Goal: Navigation & Orientation: Find specific page/section

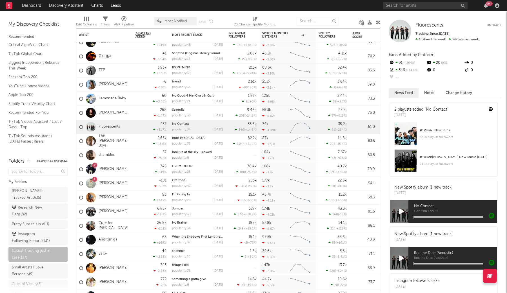
scroll to position [35, 0]
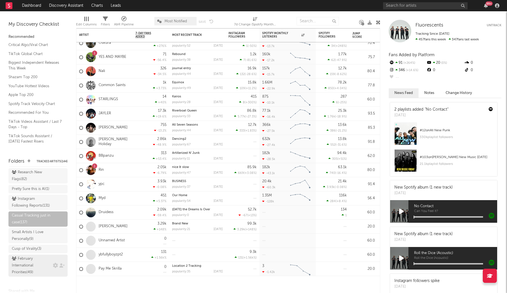
click at [35, 264] on div "February International Priorities ( 49 )" at bounding box center [32, 265] width 40 height 20
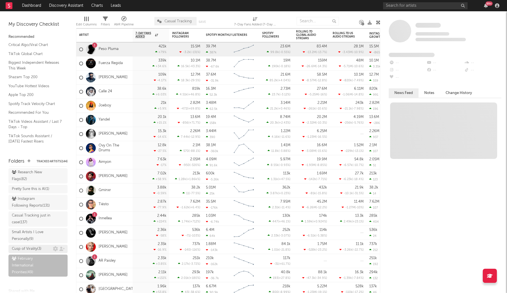
click at [28, 249] on div "Cusp of Virality ( 3 )" at bounding box center [27, 248] width 30 height 7
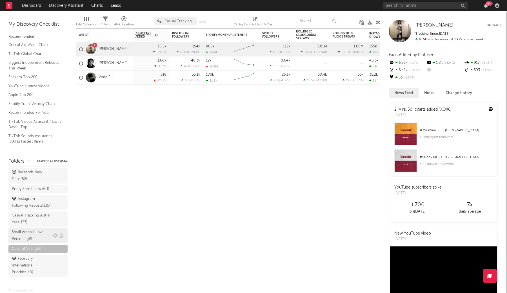
click at [32, 235] on div "Small Artists I Love Personally ( 9 )" at bounding box center [32, 236] width 40 height 14
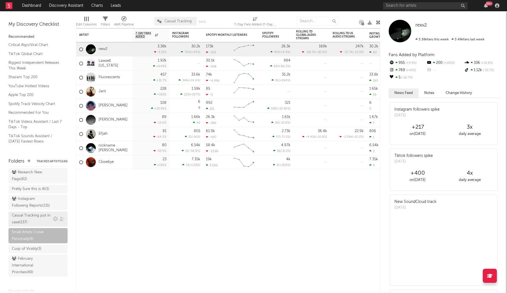
click at [31, 217] on div "Casual Tracking just in case ( 137 )" at bounding box center [32, 219] width 40 height 14
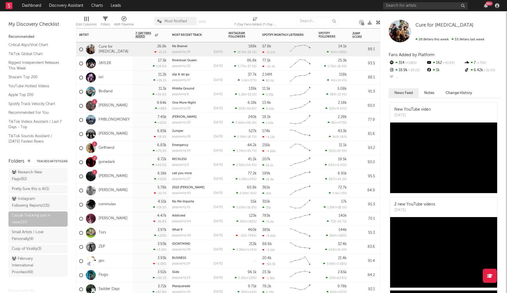
click at [279, 65] on div "77.1k -16.4k" at bounding box center [274, 63] width 25 height 14
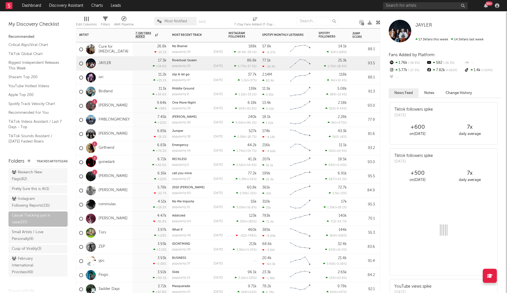
click at [279, 79] on div "2.14M 83.4k" at bounding box center [274, 77] width 25 height 14
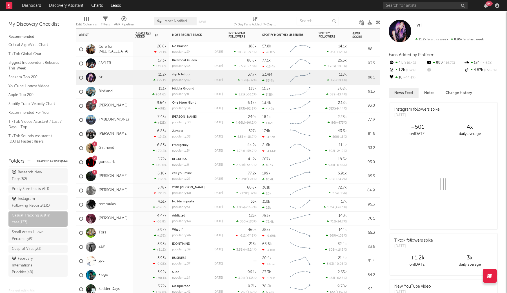
click at [276, 50] on div "57.8k -6.07k" at bounding box center [274, 49] width 25 height 14
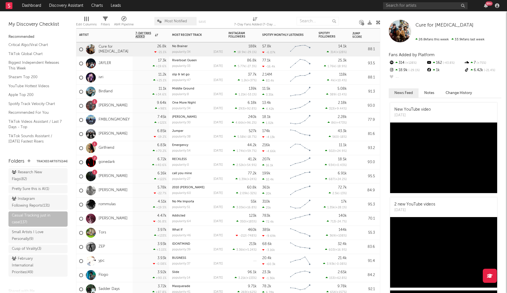
click at [280, 93] on div "11.5k 3.35k" at bounding box center [274, 92] width 25 height 14
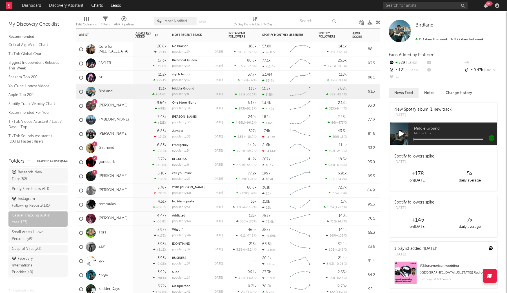
click at [215, 48] on div "No Brainer popularity: 34 [DATE]" at bounding box center [197, 49] width 51 height 14
